Goal: Task Accomplishment & Management: Use online tool/utility

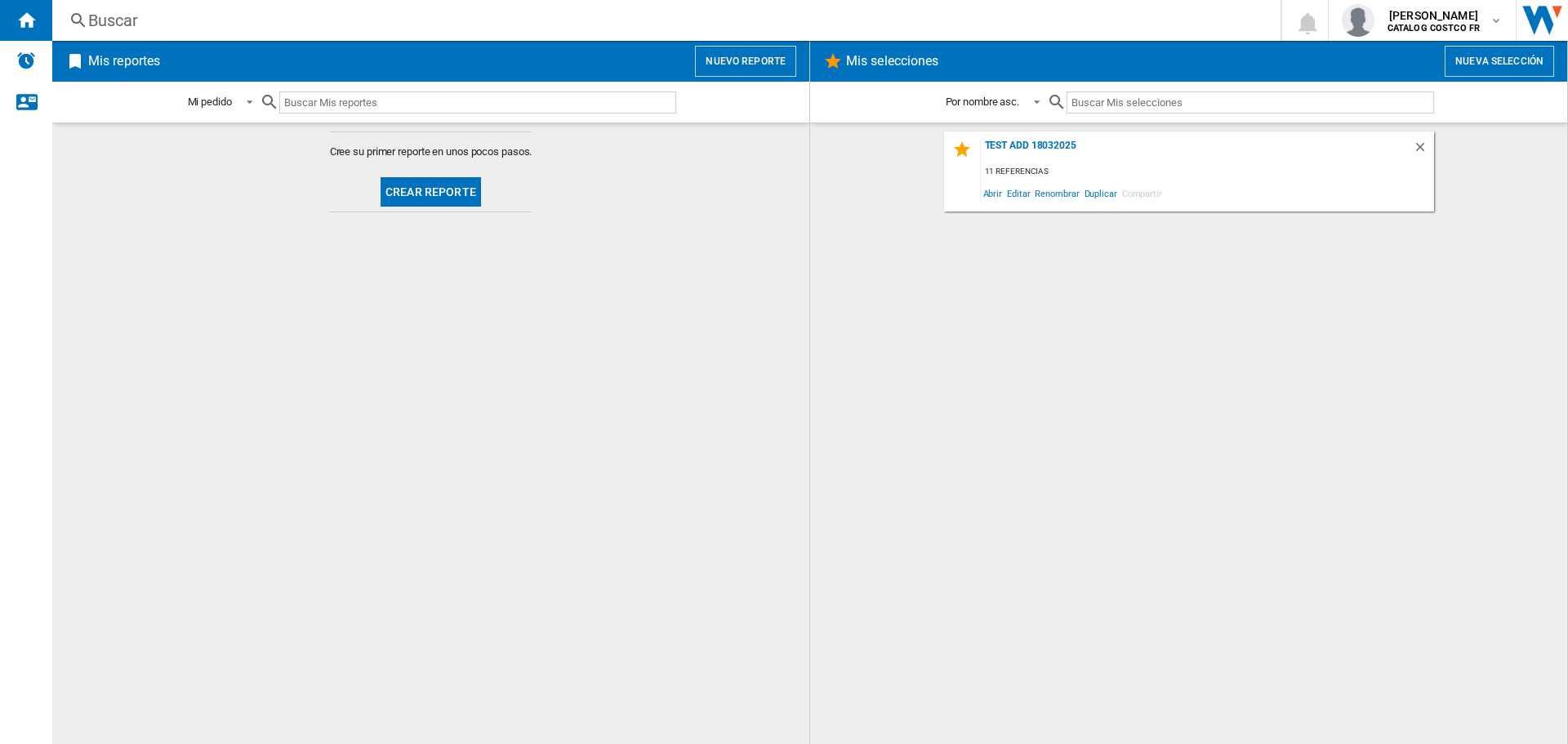
click at [456, 204] on button "Crear reporte" at bounding box center [430, 191] width 100 height 30
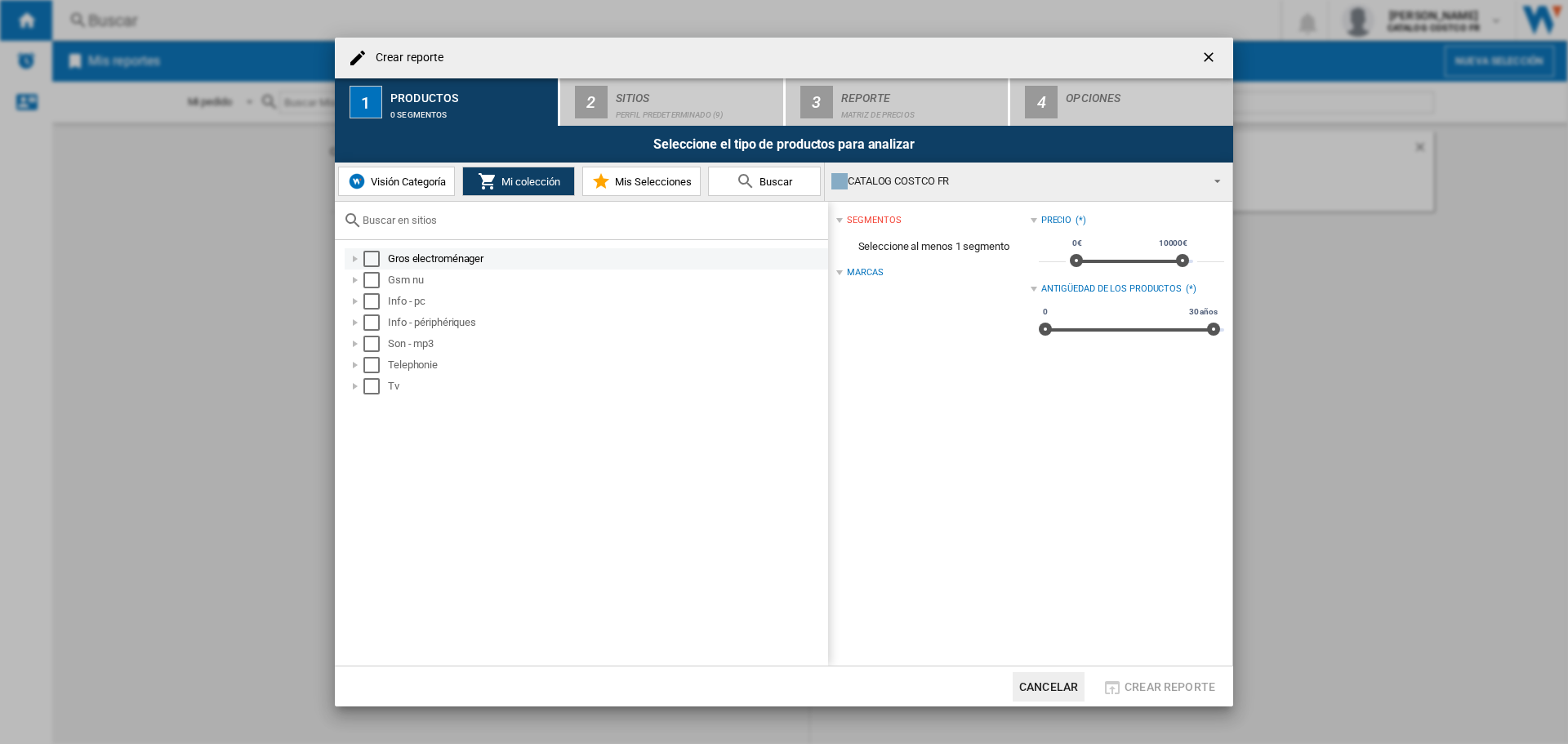
click at [369, 256] on div "Select" at bounding box center [371, 258] width 16 height 16
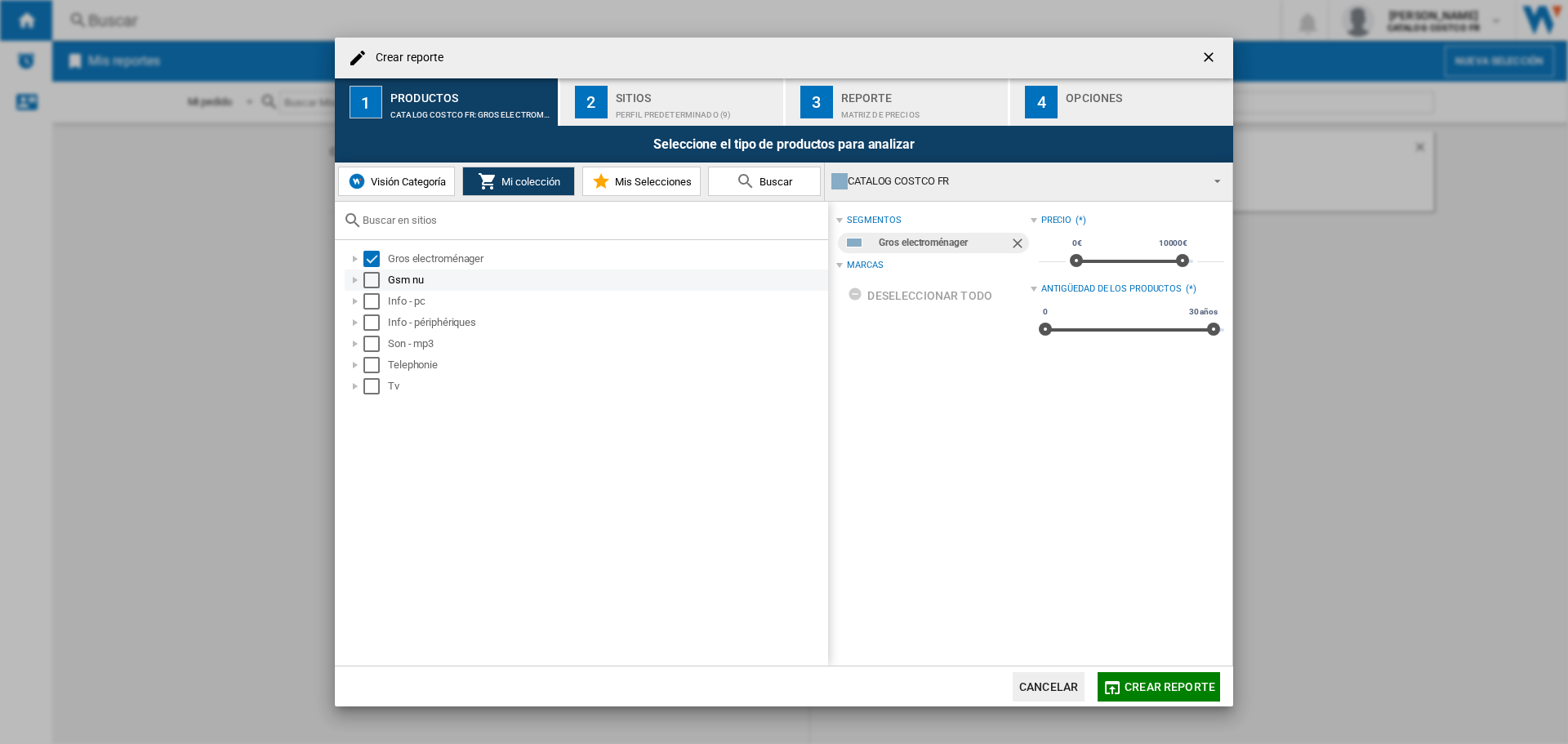
click at [368, 283] on div "Select" at bounding box center [371, 280] width 16 height 16
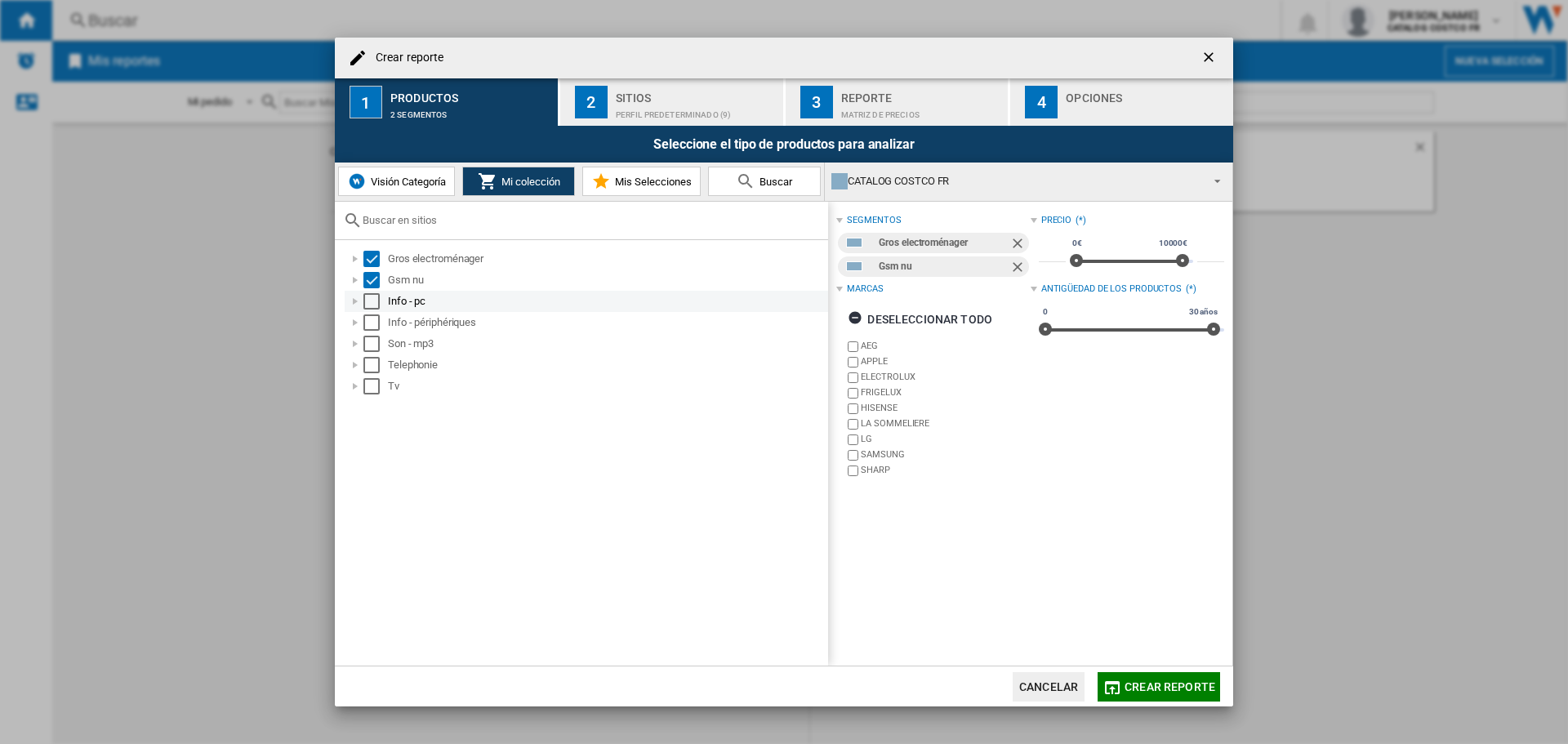
click at [376, 310] on div "Info - pc" at bounding box center [586, 301] width 483 height 21
click at [373, 306] on div "Select" at bounding box center [371, 301] width 16 height 16
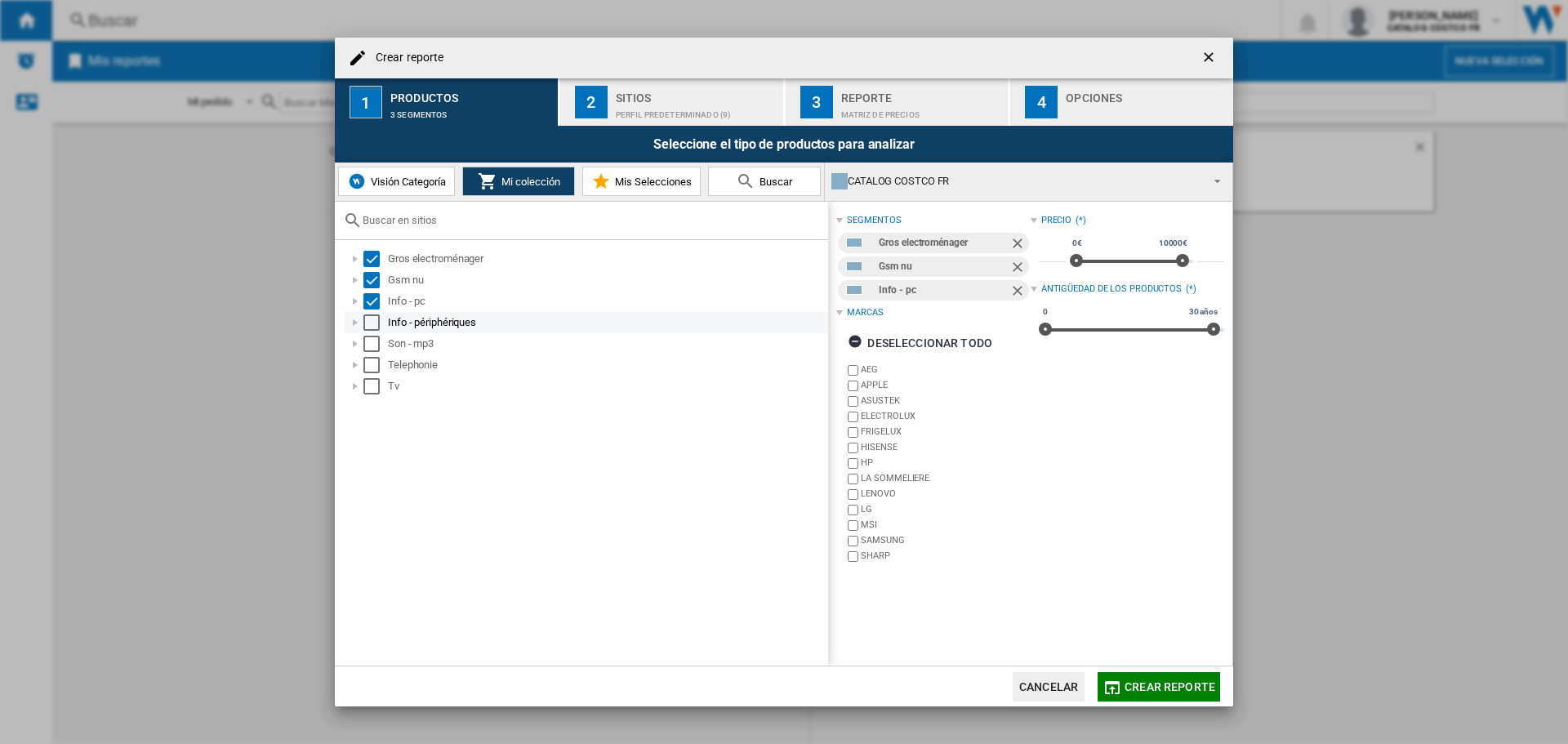
click at [368, 326] on div "Select" at bounding box center [371, 322] width 16 height 16
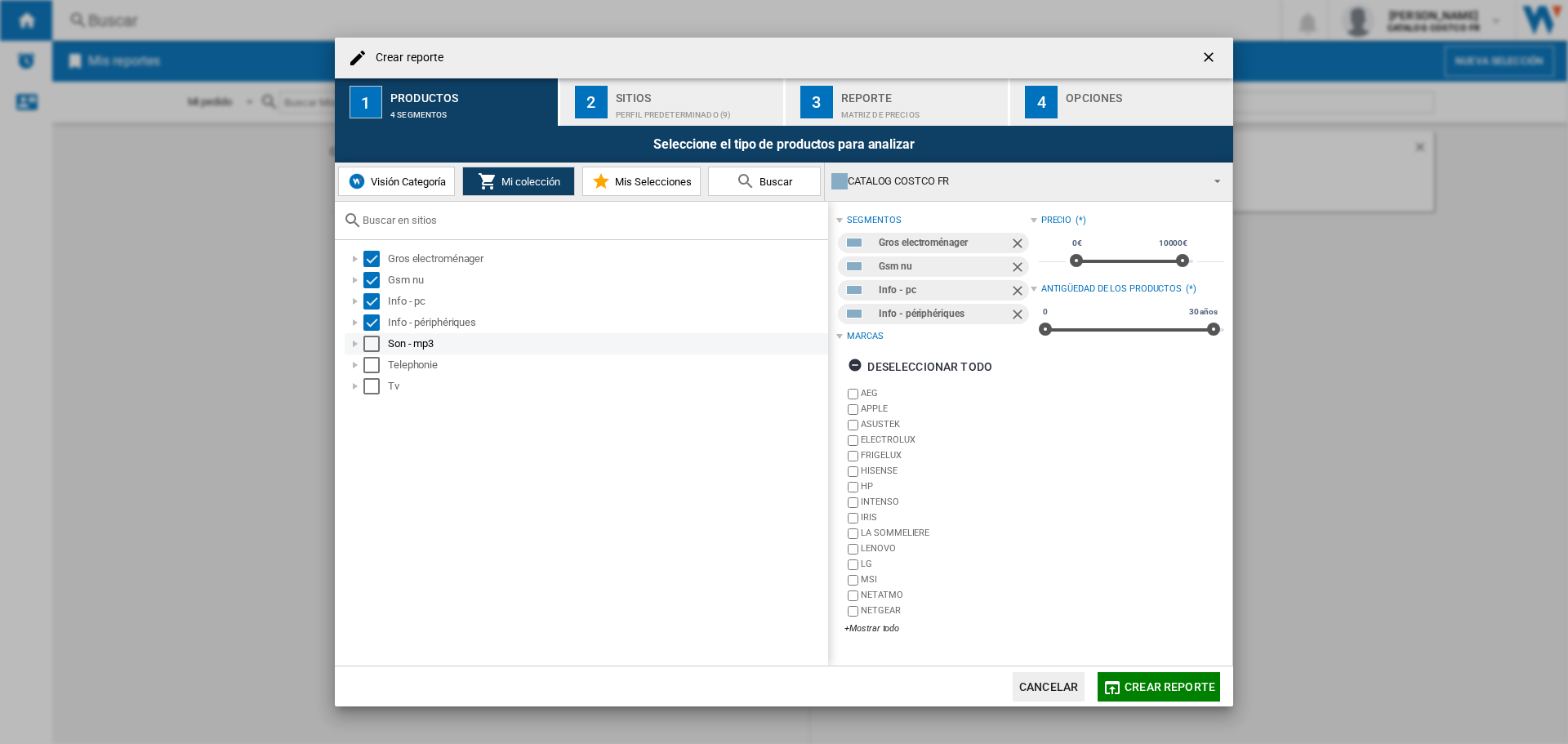
click at [368, 342] on div "Select" at bounding box center [371, 343] width 16 height 16
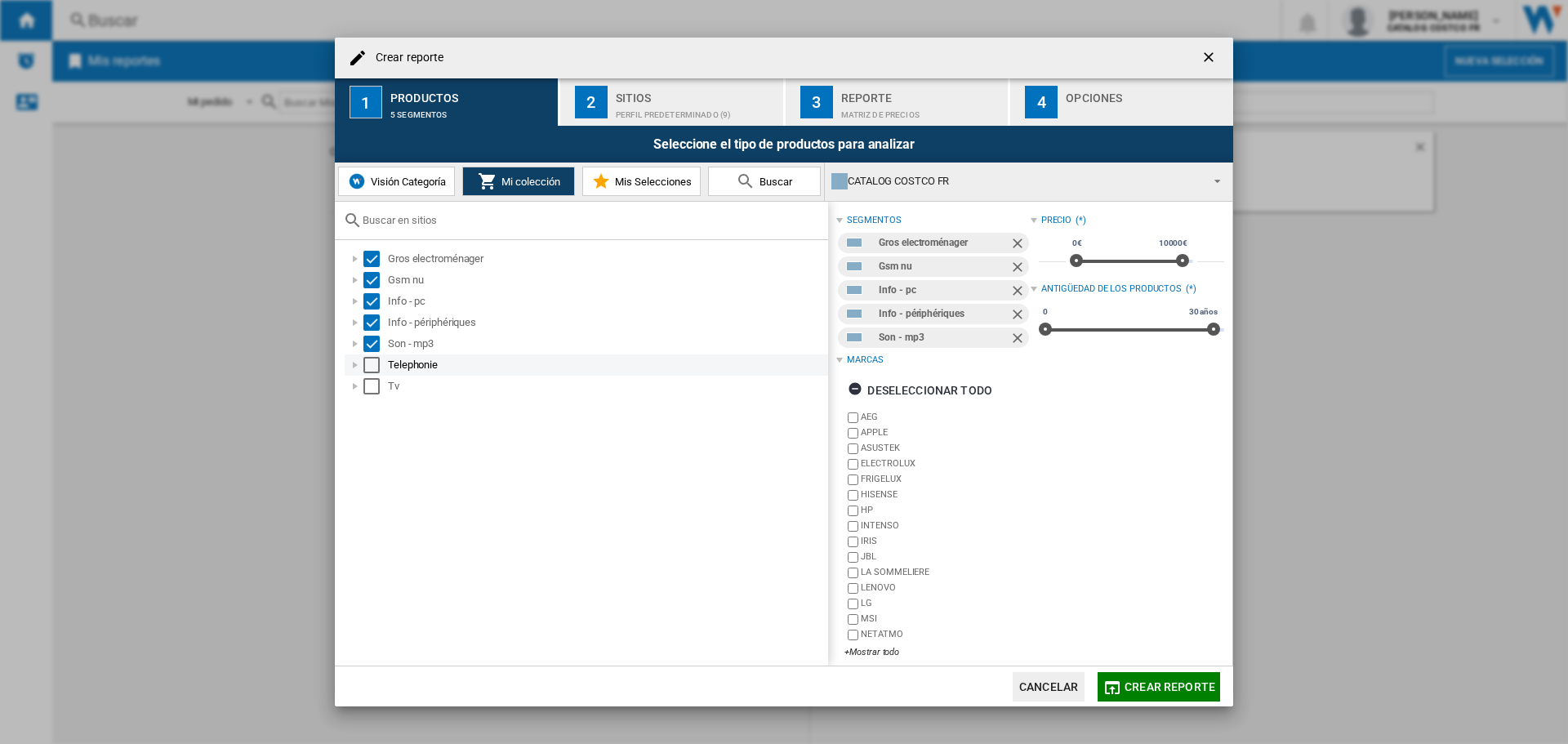
click at [371, 364] on div "Select" at bounding box center [371, 364] width 16 height 16
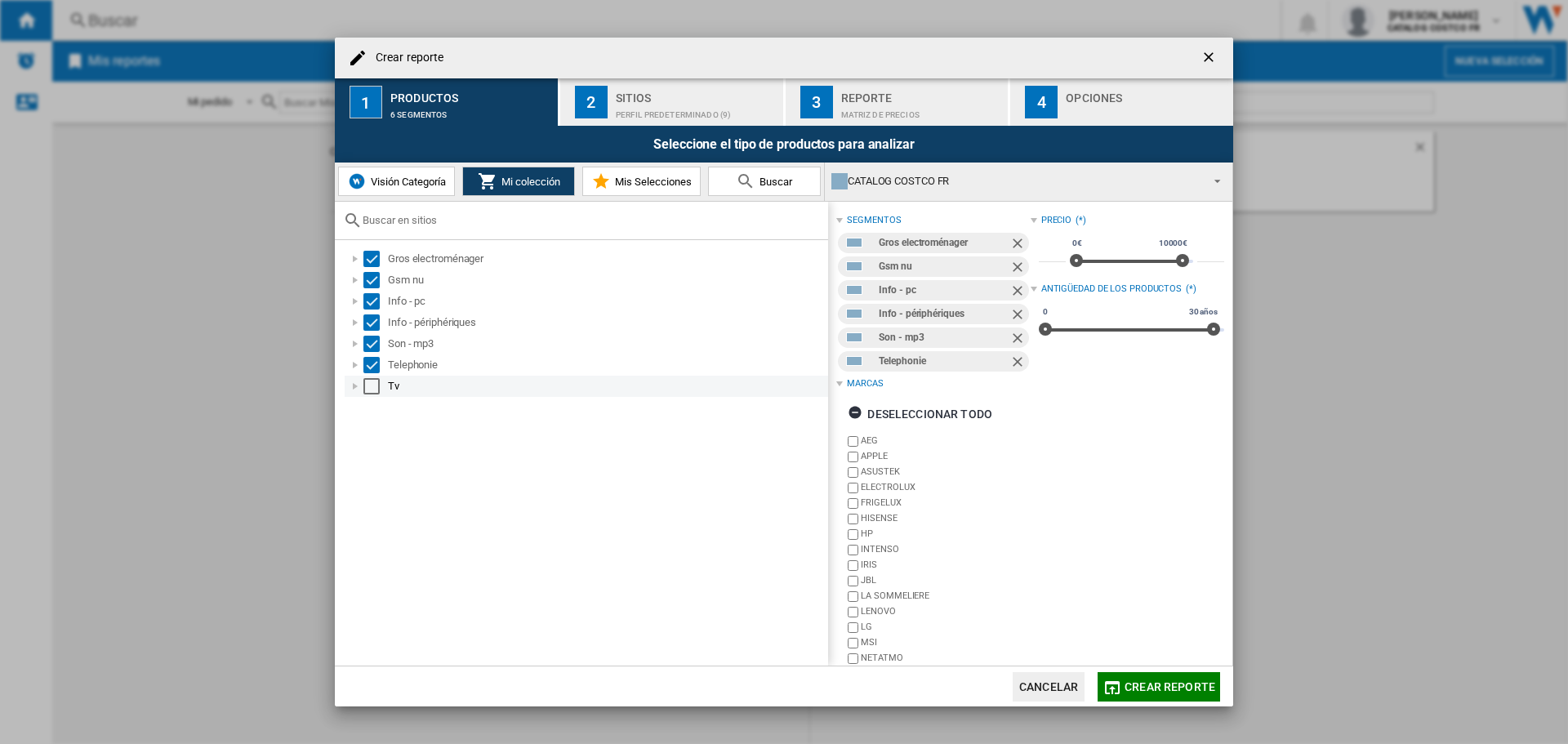
click at [370, 385] on div "Select" at bounding box center [371, 386] width 16 height 16
click at [669, 112] on div "Perfil predeterminado (9)" at bounding box center [695, 111] width 161 height 17
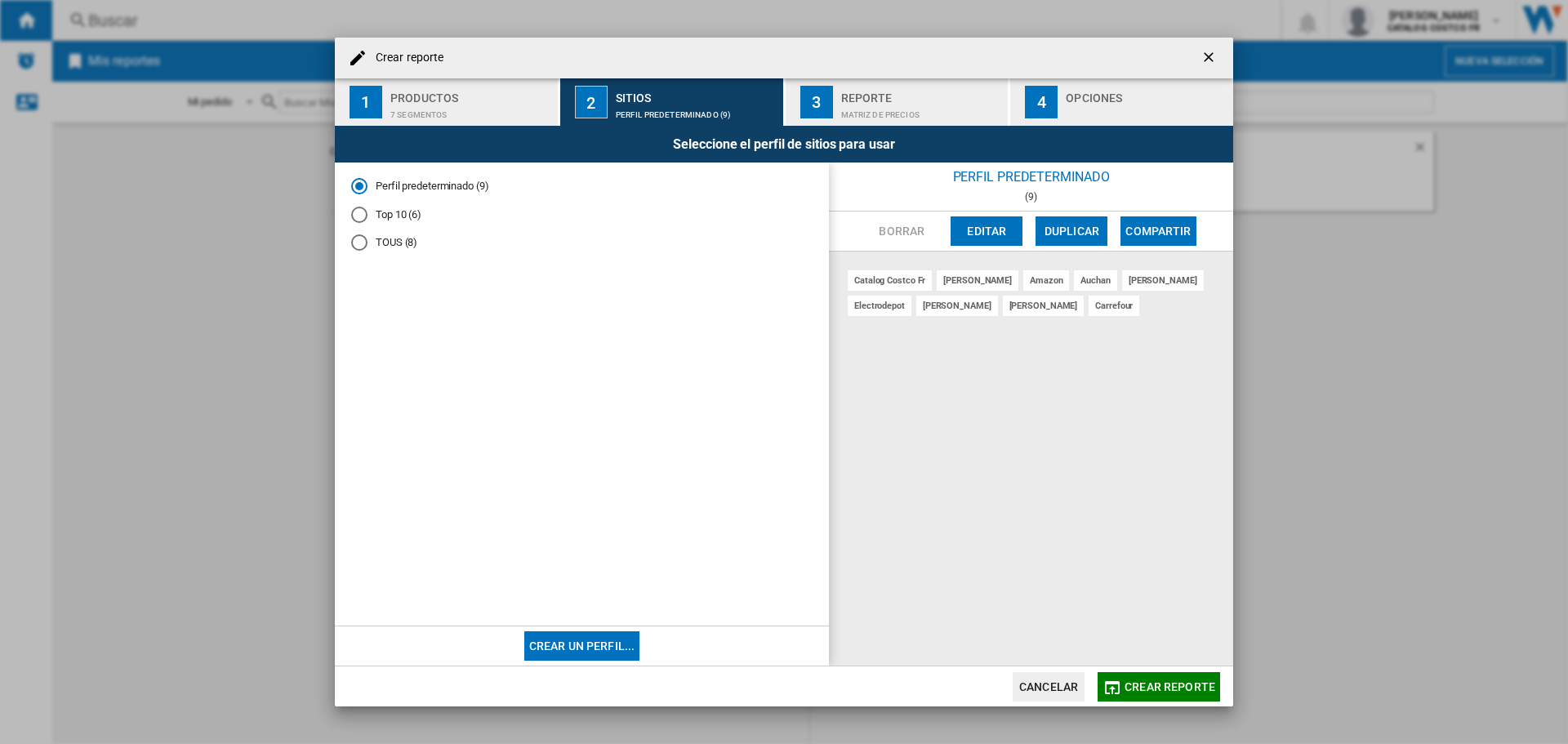
click at [1084, 116] on div "button" at bounding box center [1146, 111] width 161 height 17
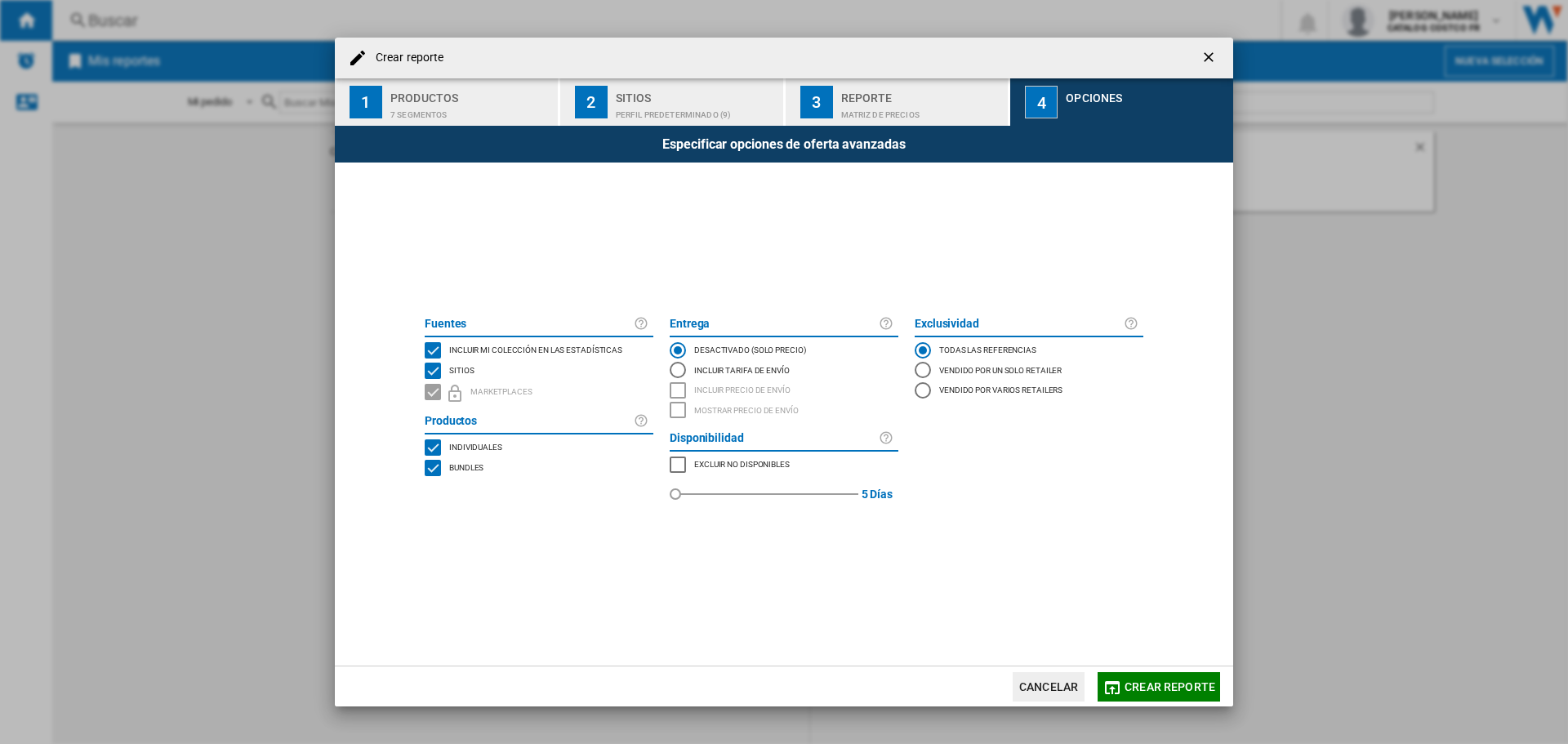
click at [1168, 687] on span "Crear reporte" at bounding box center [1170, 687] width 91 height 13
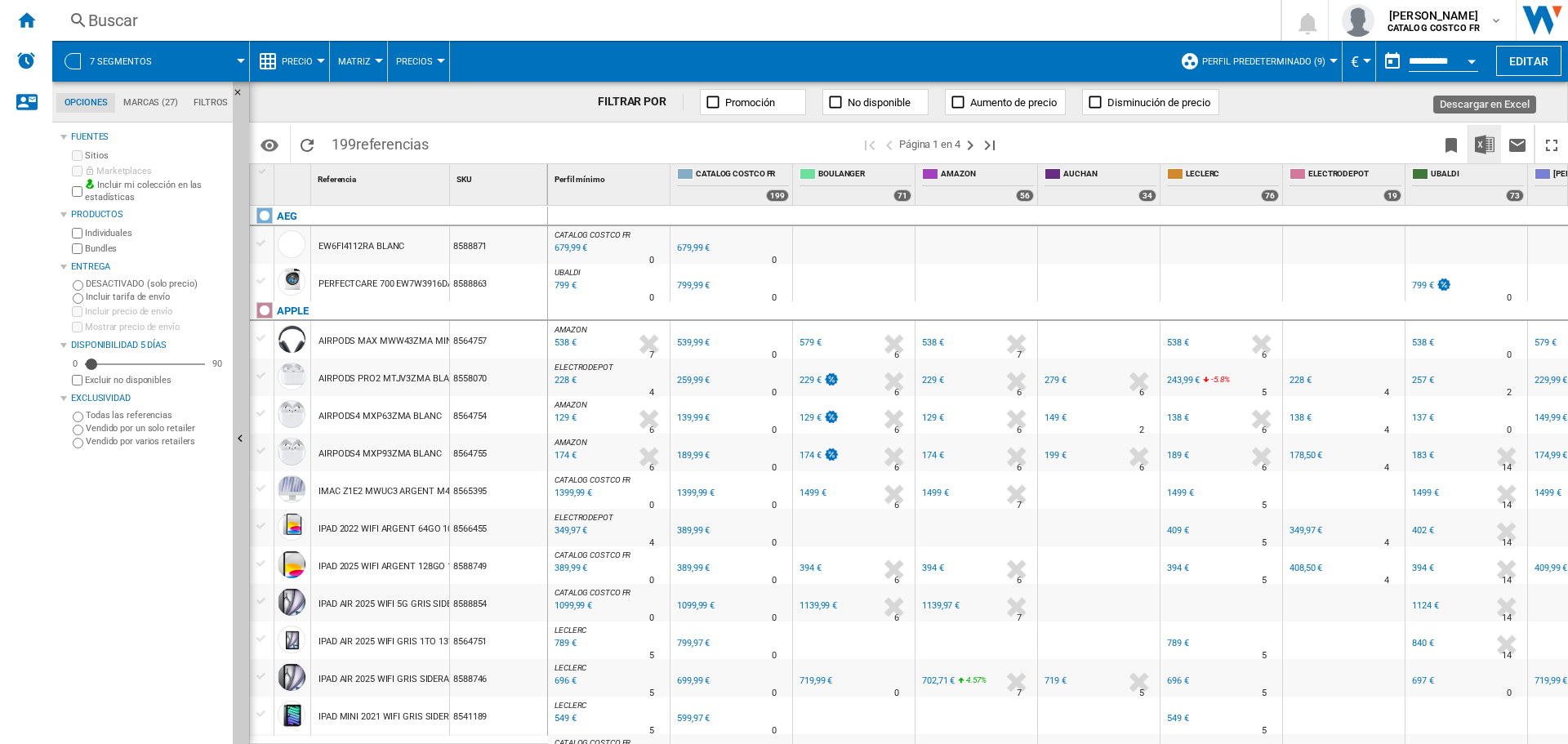
click at [1486, 142] on img "Descargar en Excel" at bounding box center [1484, 144] width 19 height 19
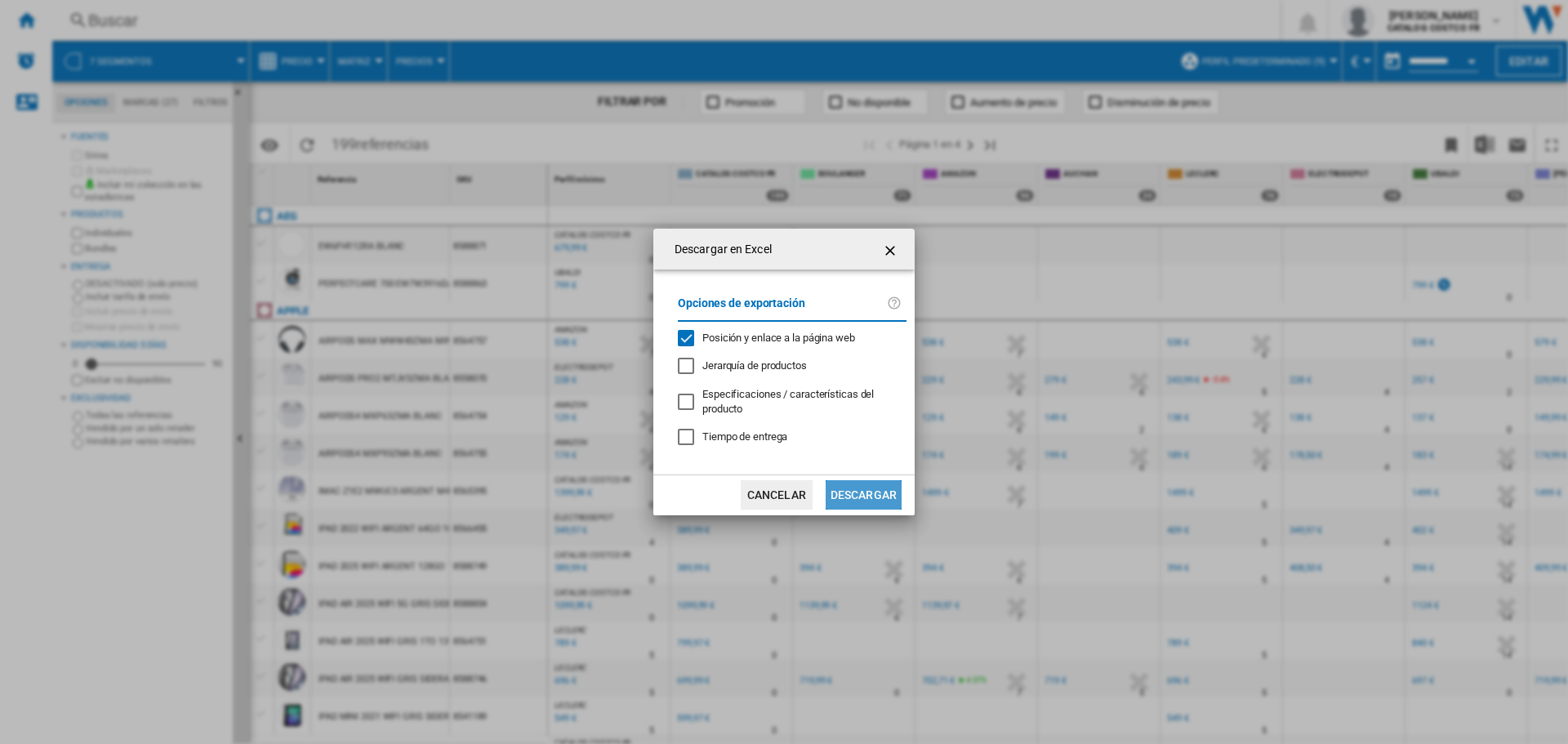
click at [862, 495] on button "Descargar" at bounding box center [863, 495] width 76 height 30
